Goal: Find specific page/section: Find specific page/section

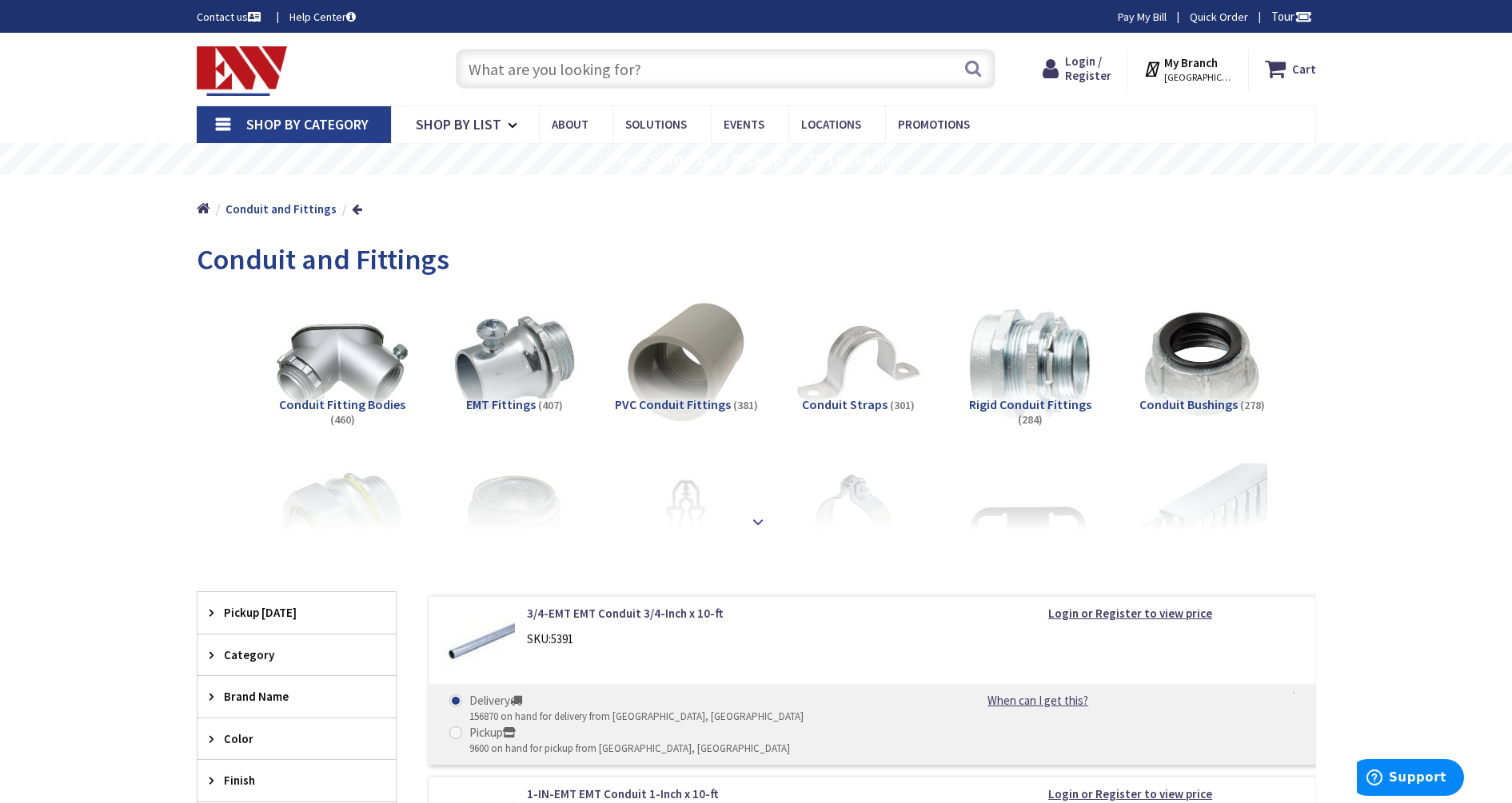
click at [755, 518] on strong at bounding box center [758, 522] width 19 height 18
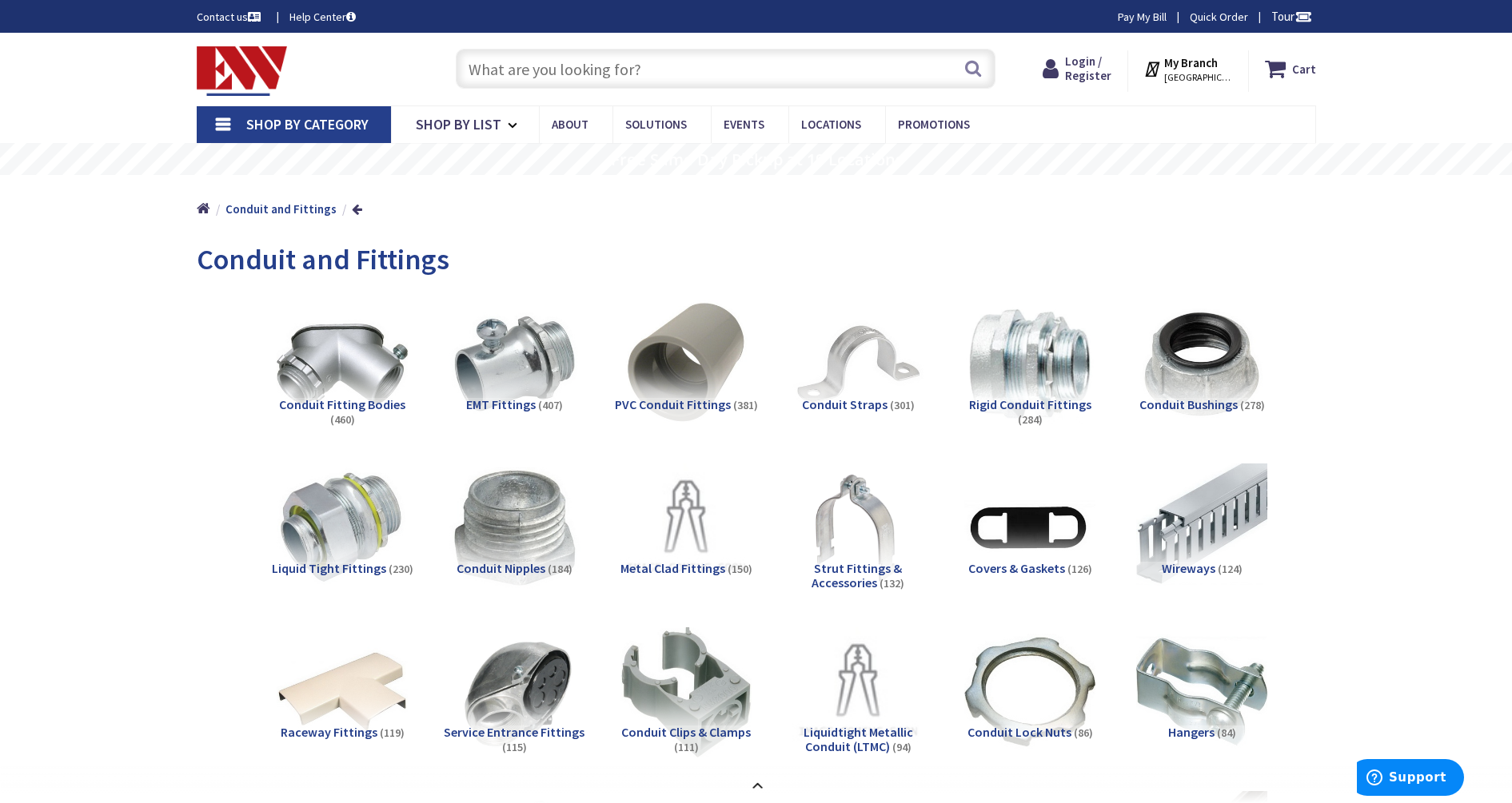
click at [530, 529] on img at bounding box center [514, 528] width 145 height 145
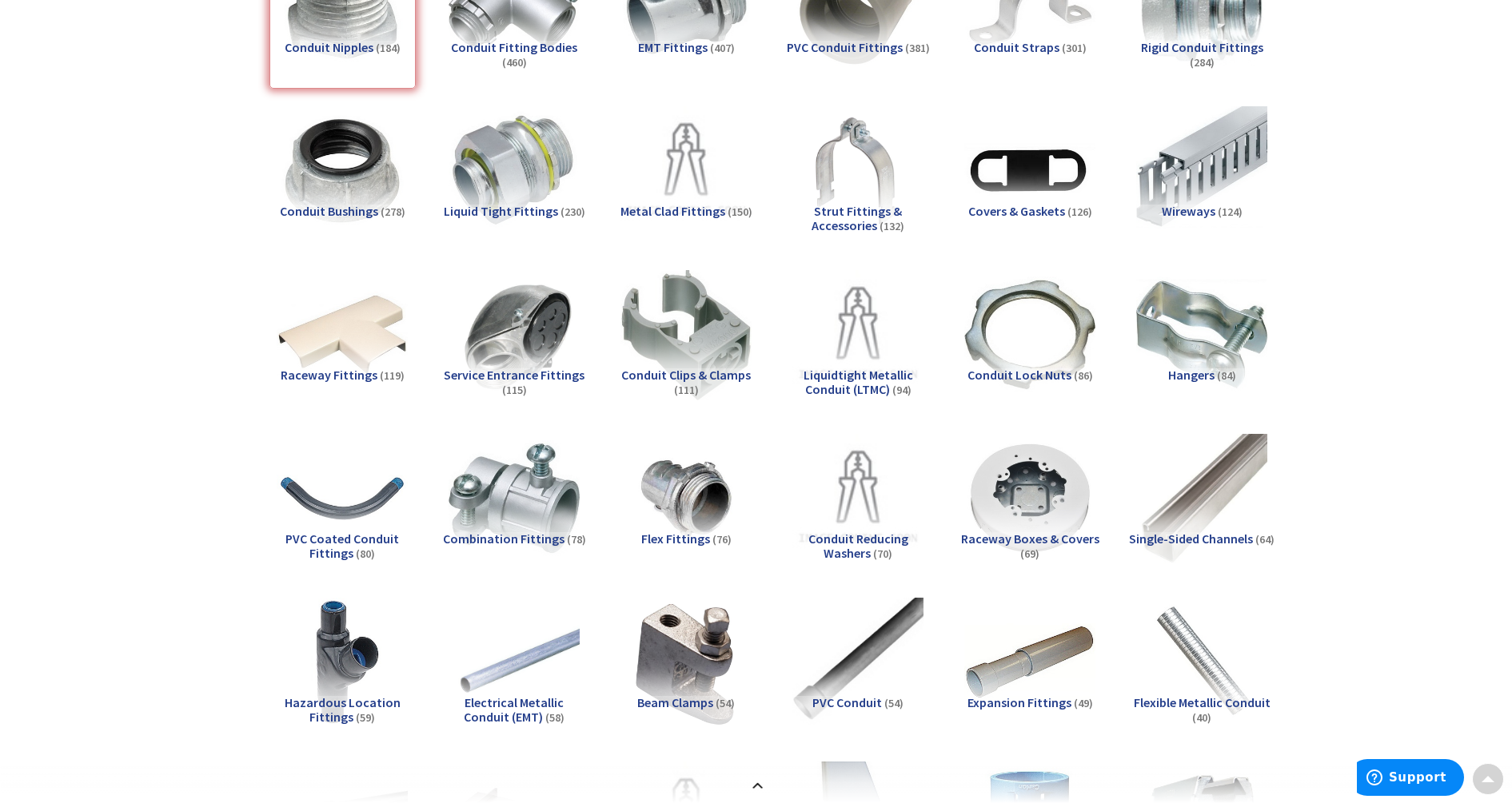
scroll to position [1806, 0]
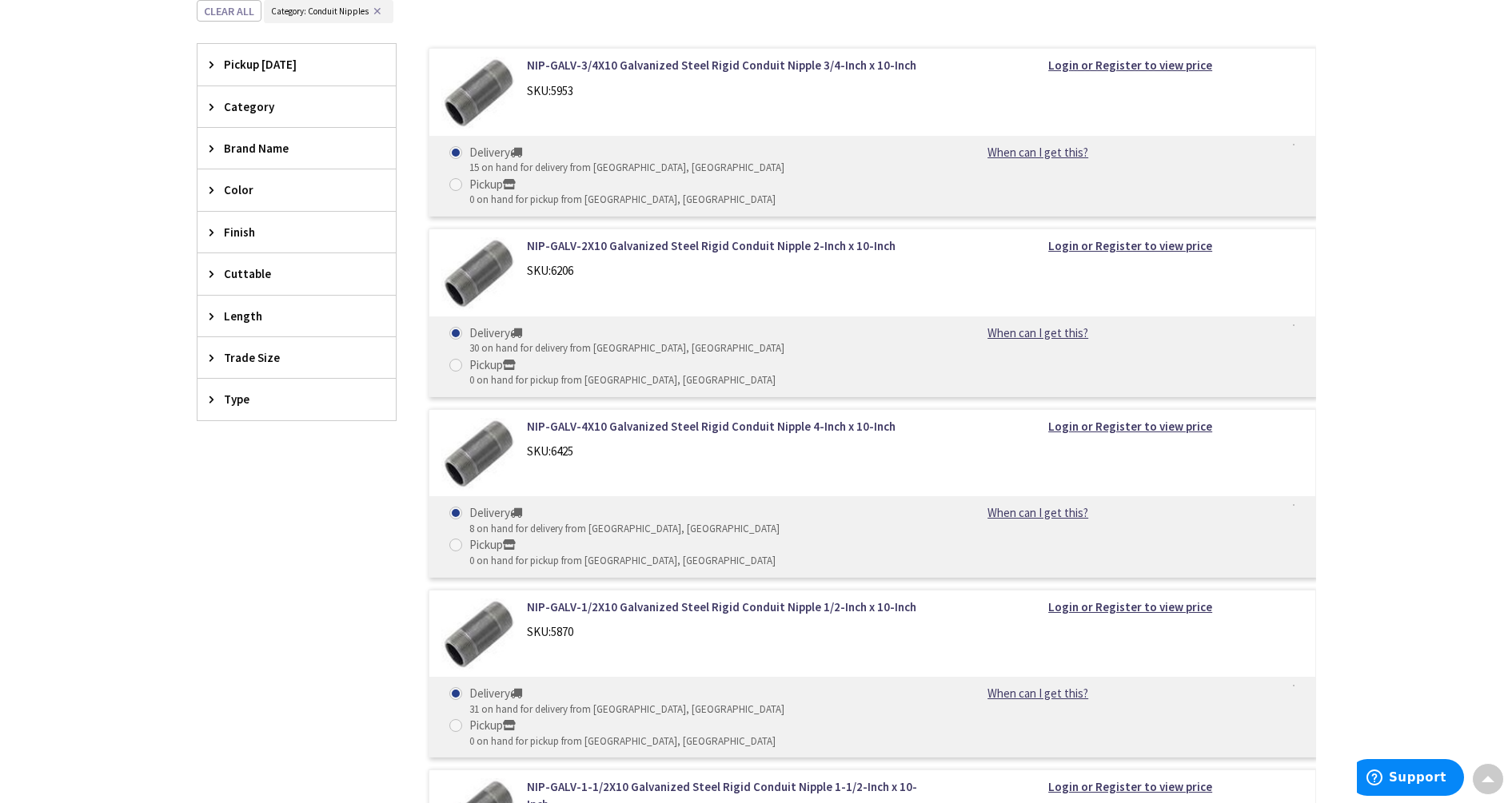
click at [252, 361] on span "Trade Size" at bounding box center [288, 358] width 130 height 17
click at [235, 439] on span "1 Inch" at bounding box center [296, 443] width 198 height 27
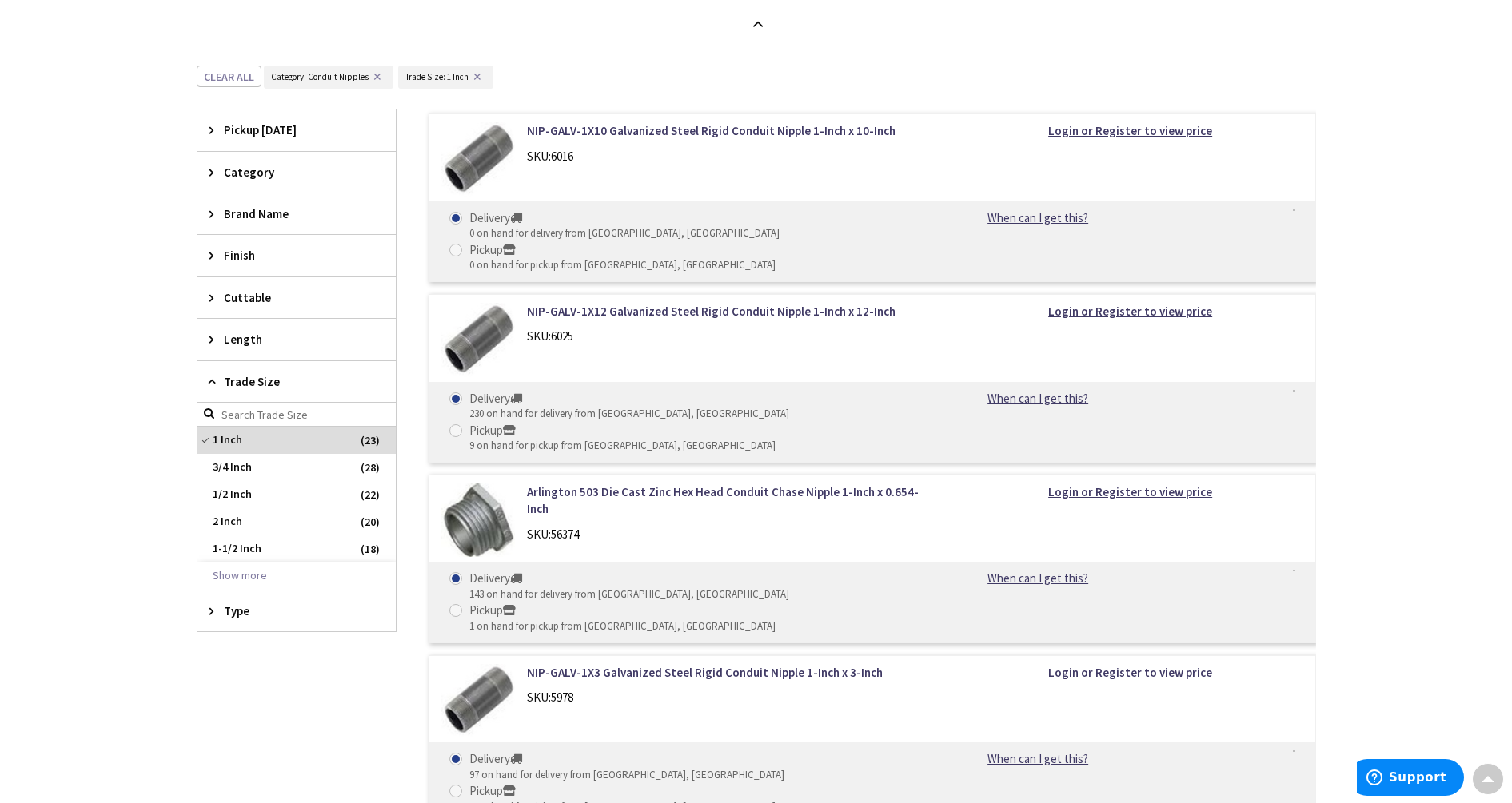
scroll to position [1214, 0]
